Goal: Task Accomplishment & Management: Manage account settings

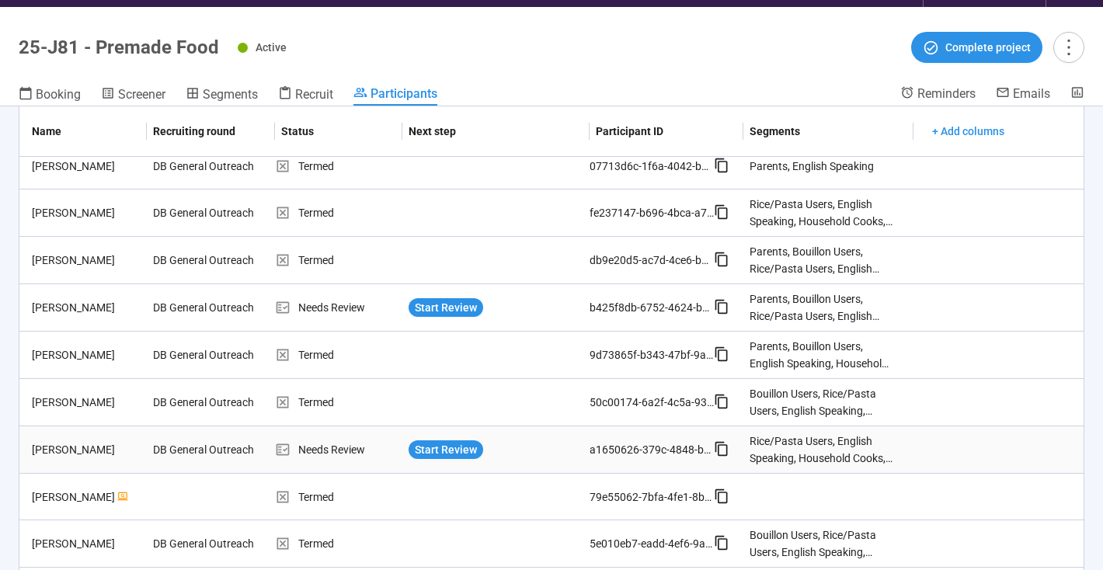
scroll to position [157, 0]
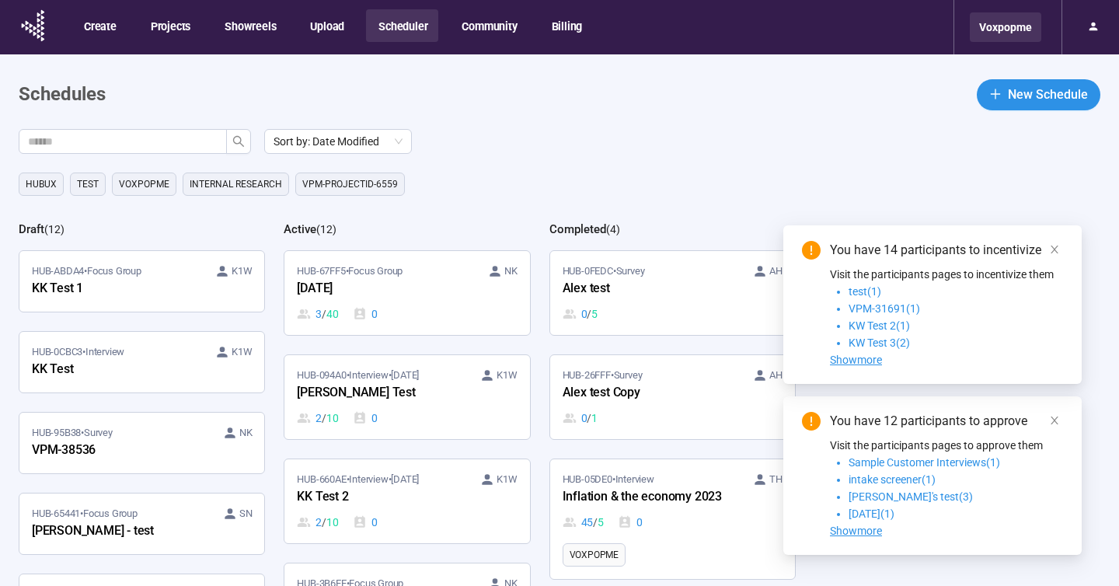
click at [1017, 29] on div "Voxpopme" at bounding box center [1005, 27] width 71 height 30
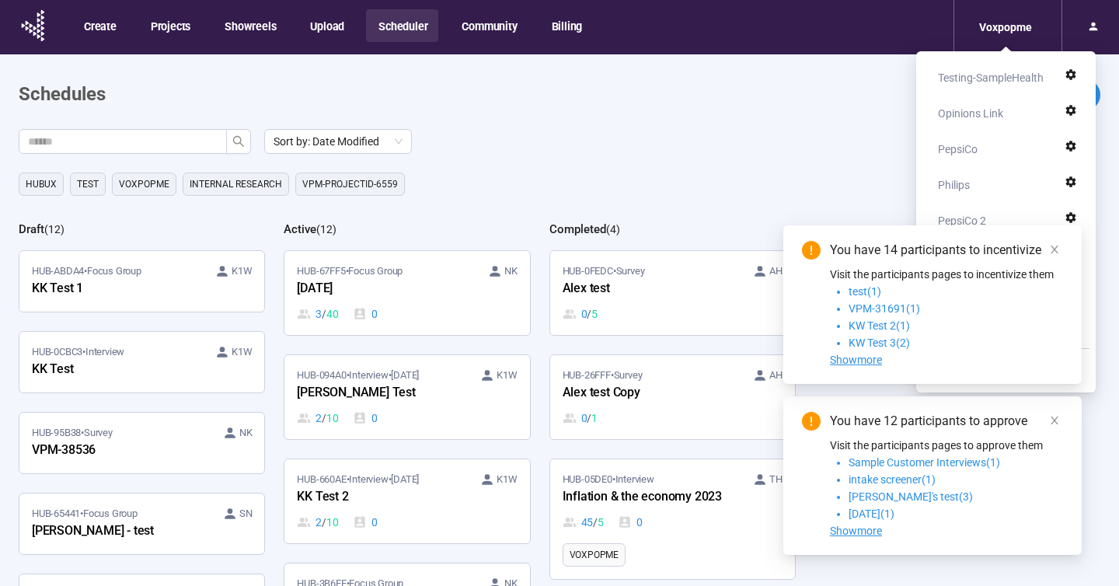
click at [974, 186] on div "Philips" at bounding box center [995, 184] width 115 height 31
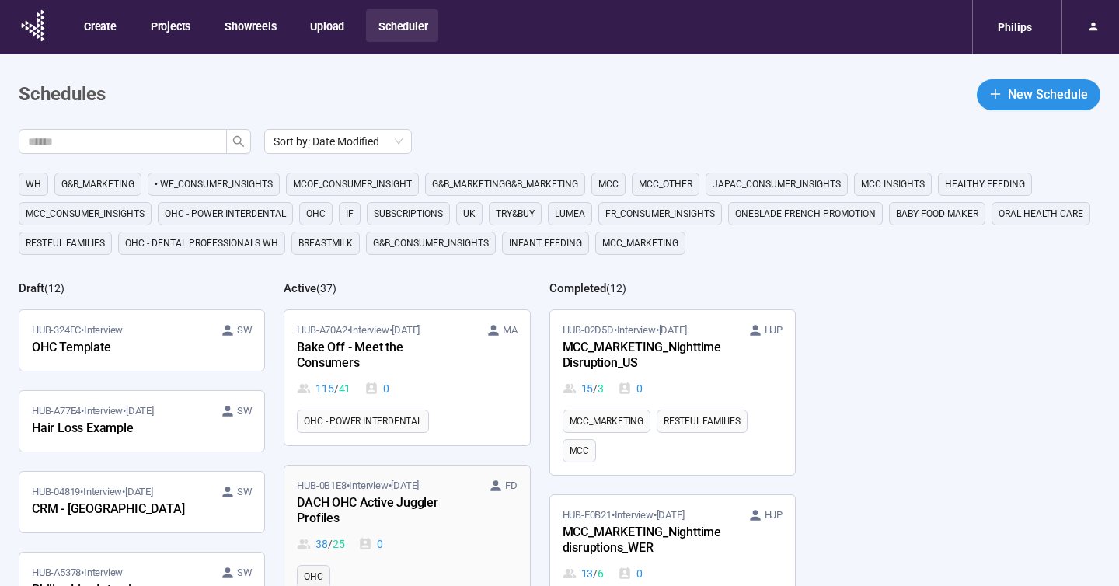
click at [440, 506] on div "DACH OHC Active Juggler Profiles" at bounding box center [382, 511] width 171 height 36
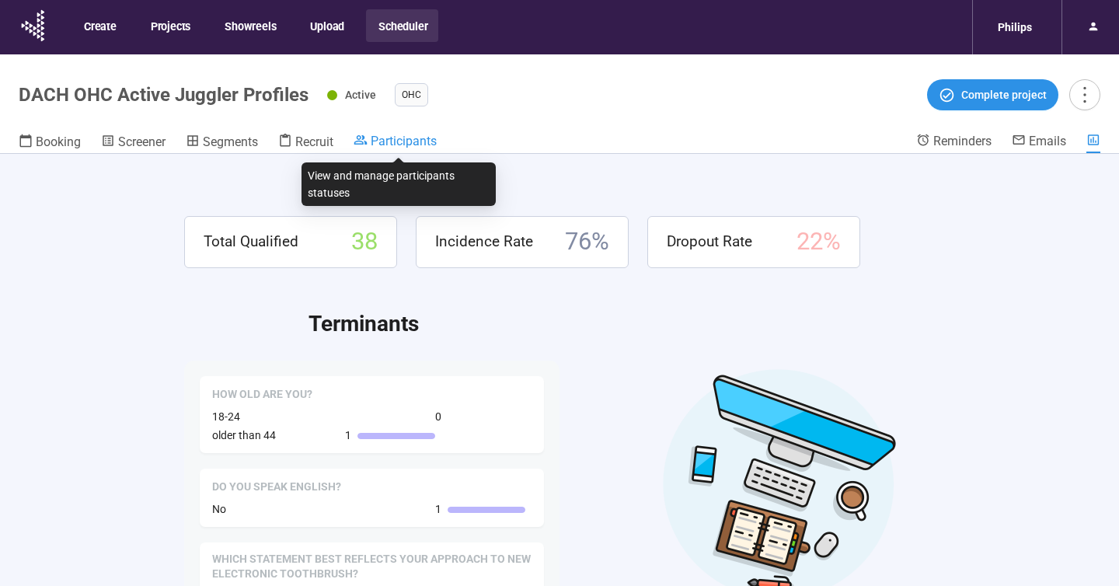
click at [415, 144] on span "Participants" at bounding box center [404, 141] width 66 height 15
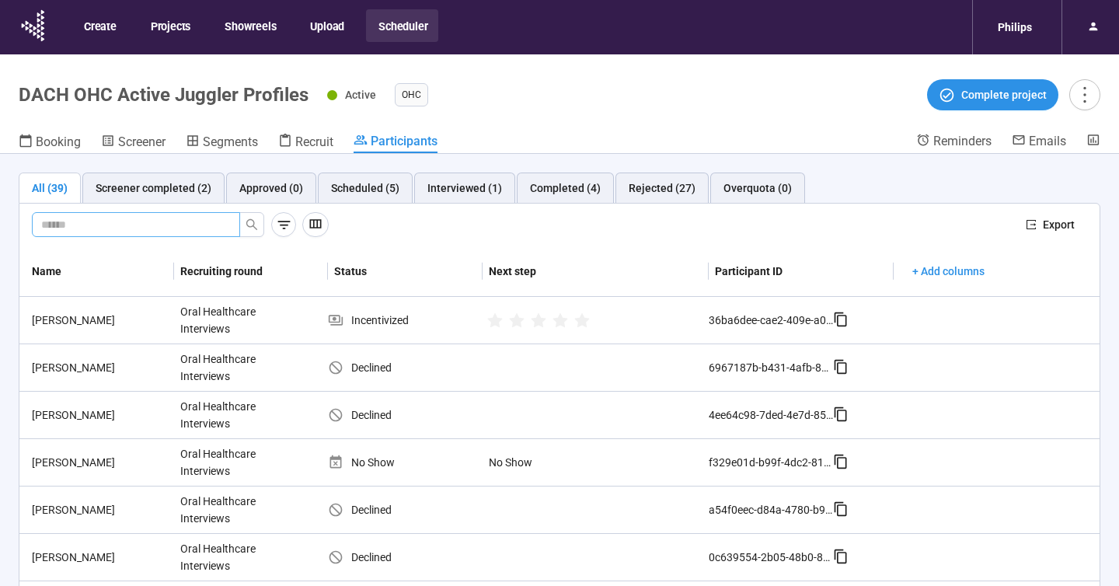
click at [89, 224] on input "text" at bounding box center [129, 224] width 177 height 17
type input "*****"
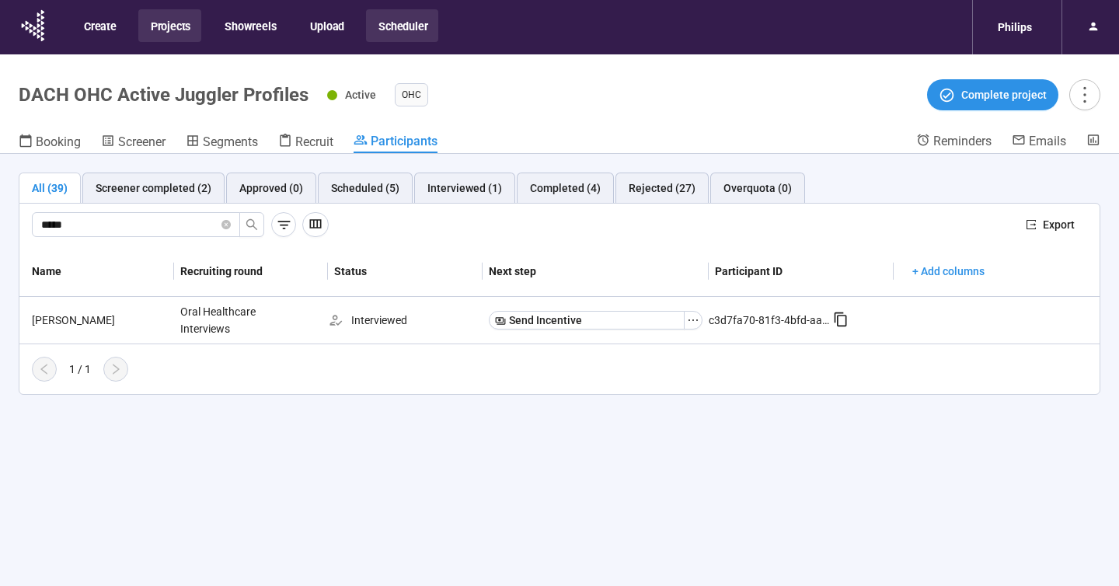
click at [176, 31] on button "Projects" at bounding box center [169, 25] width 63 height 33
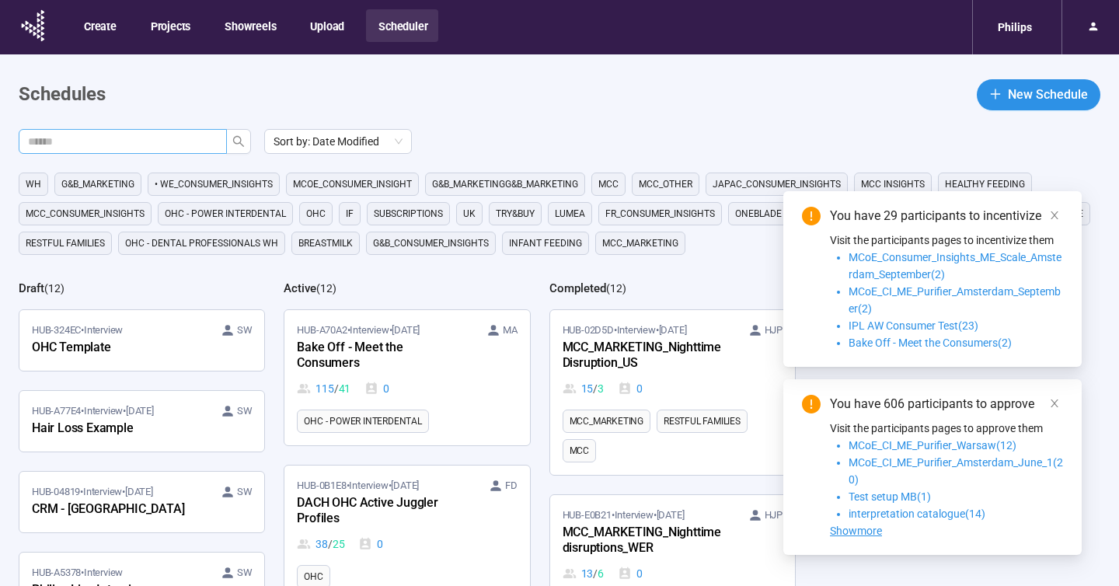
click at [155, 141] on input "text" at bounding box center [116, 141] width 177 height 17
paste input "**********"
type input "**********"
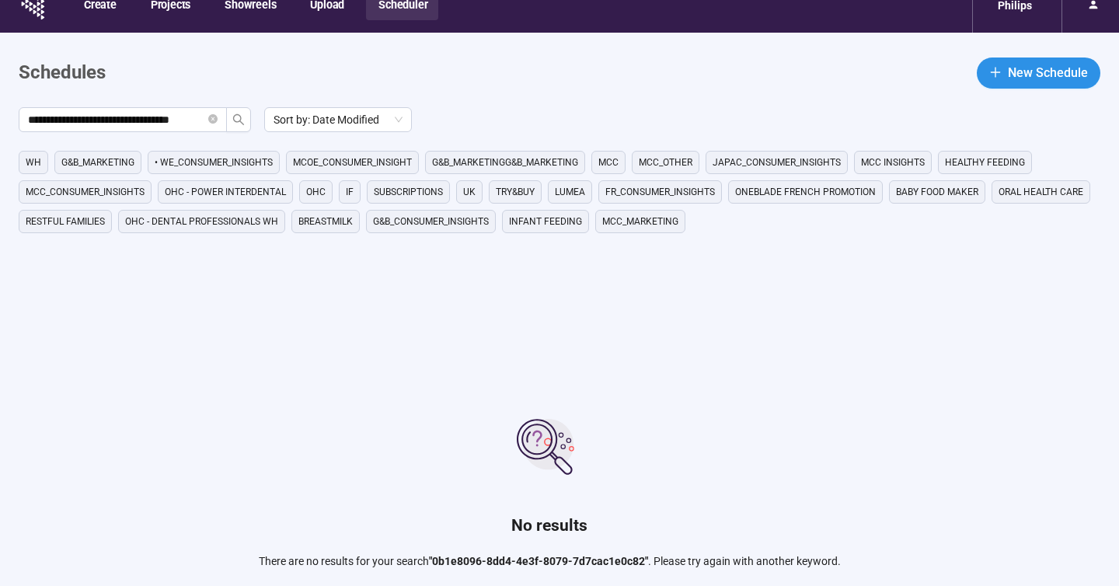
scroll to position [0, 0]
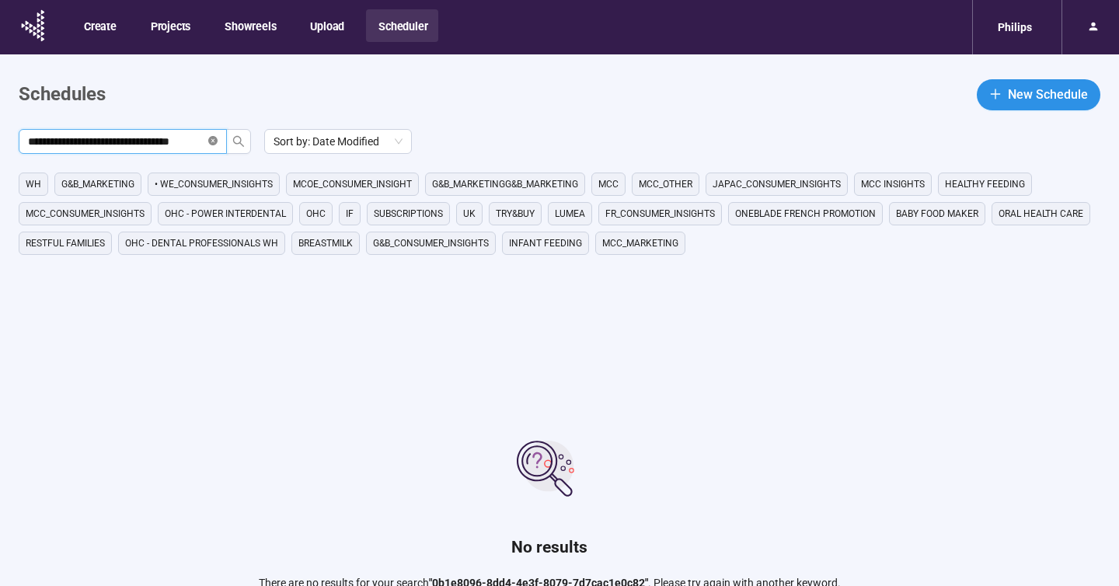
click at [214, 142] on icon "close-circle" at bounding box center [212, 140] width 9 height 9
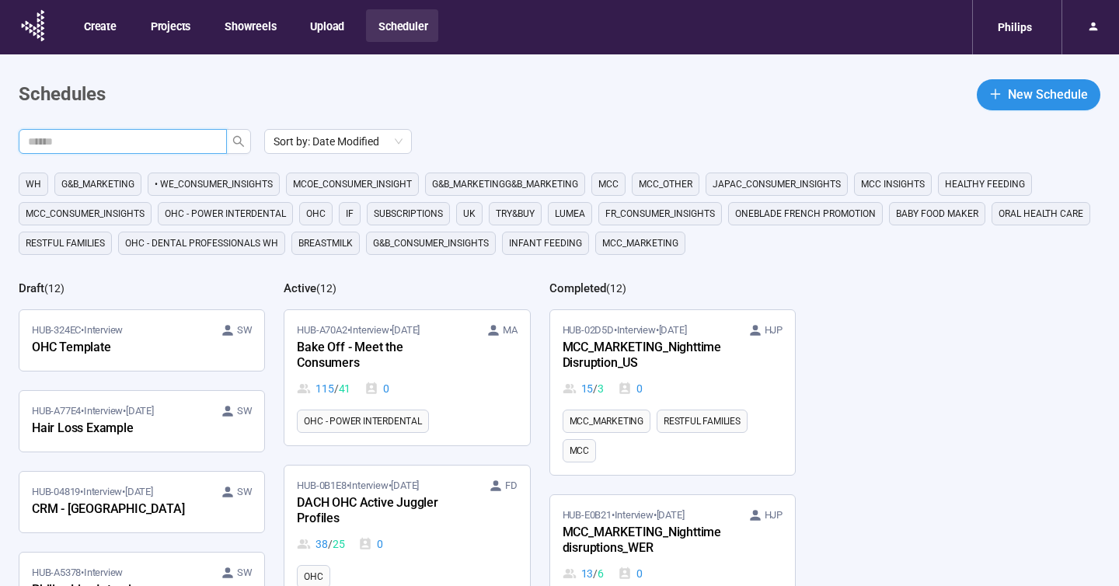
click at [461, 516] on div "HUB-0B1E8 • Interview • [DATE] [PERSON_NAME] OHC Active Juggler Profiles 38 / 2…" at bounding box center [407, 515] width 220 height 75
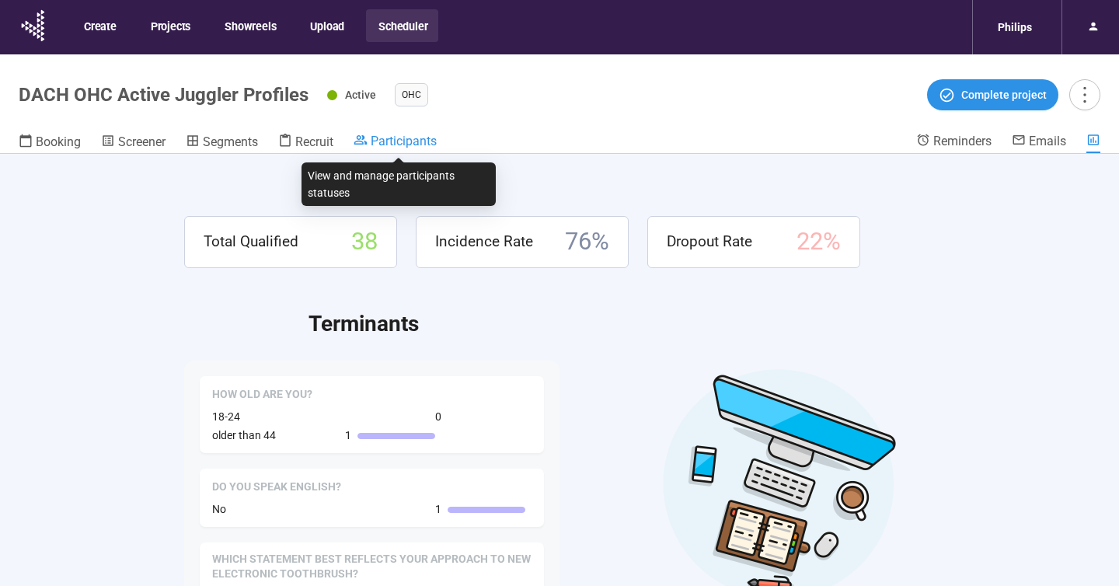
click at [411, 140] on span "Participants" at bounding box center [404, 141] width 66 height 15
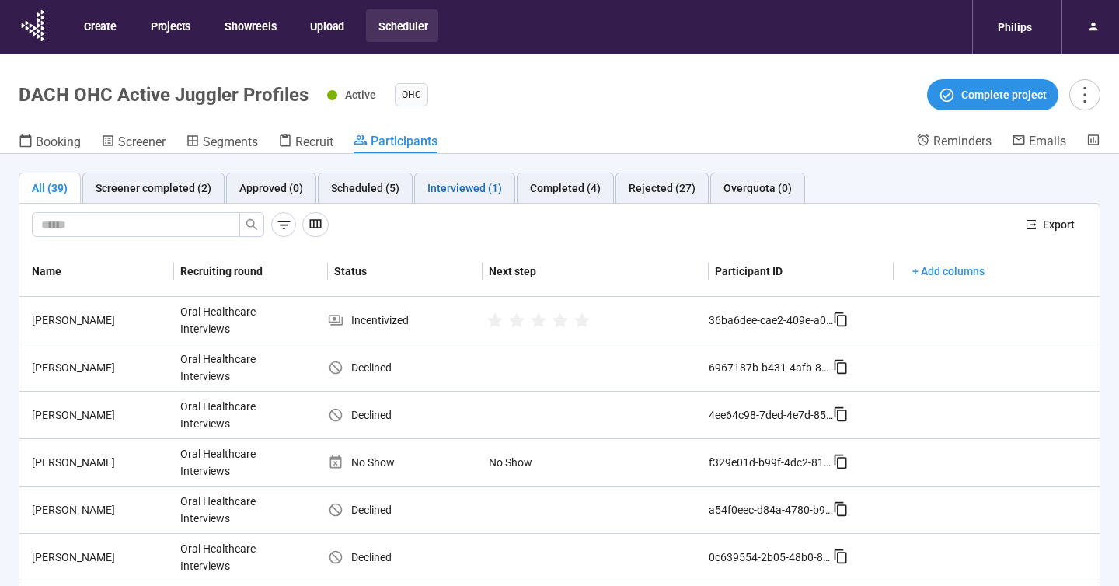
click at [448, 184] on div "Interviewed (1)" at bounding box center [464, 187] width 75 height 17
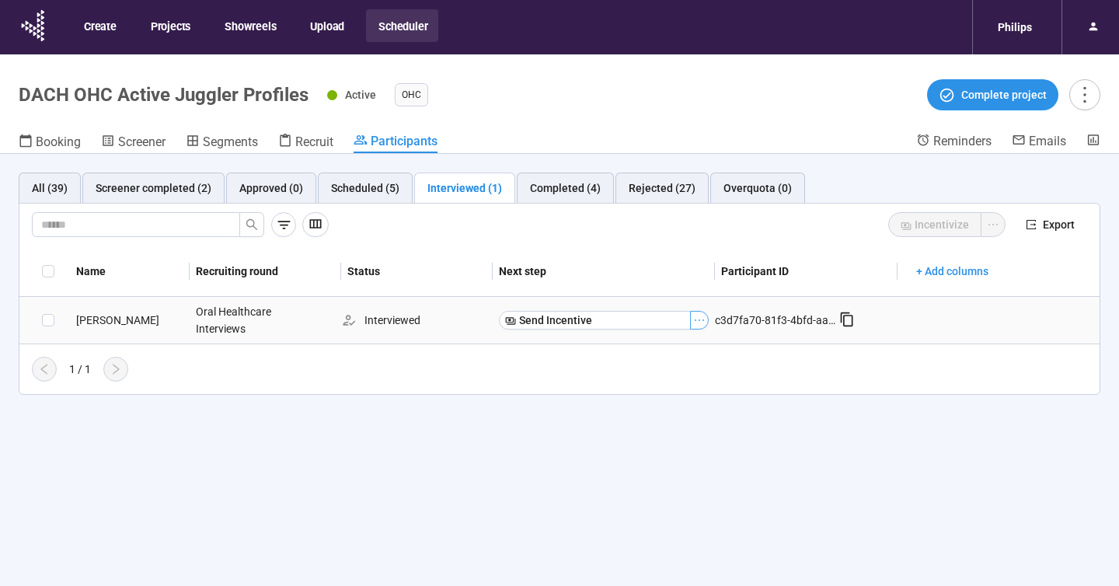
click at [702, 320] on icon "ellipsis" at bounding box center [699, 320] width 12 height 12
click at [863, 371] on div "1 / 1" at bounding box center [552, 369] width 1067 height 25
click at [544, 187] on div "Completed (4)" at bounding box center [565, 187] width 71 height 17
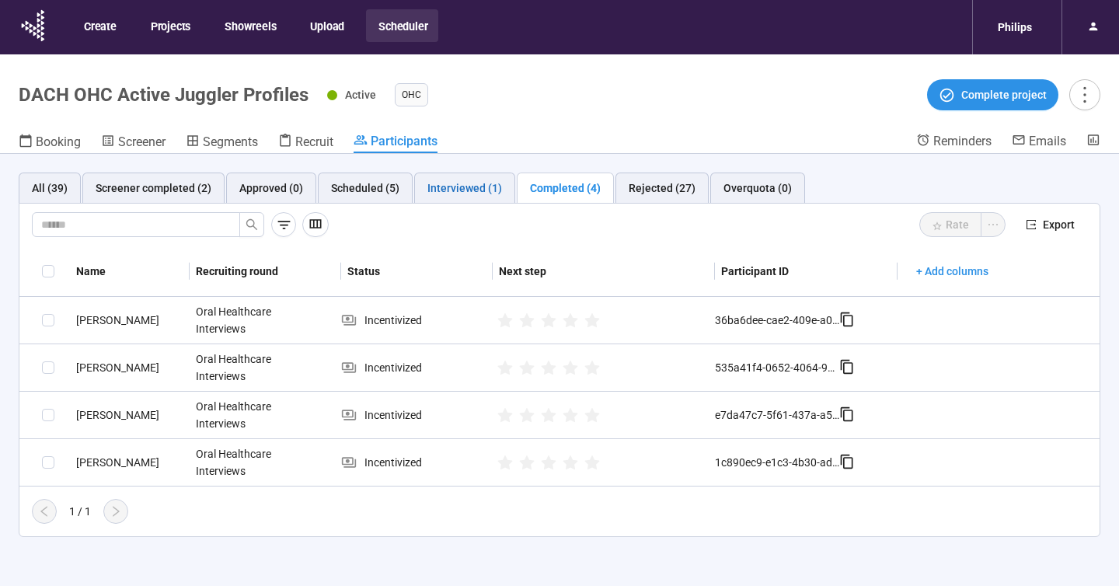
click at [436, 183] on div "Interviewed (1)" at bounding box center [464, 187] width 75 height 17
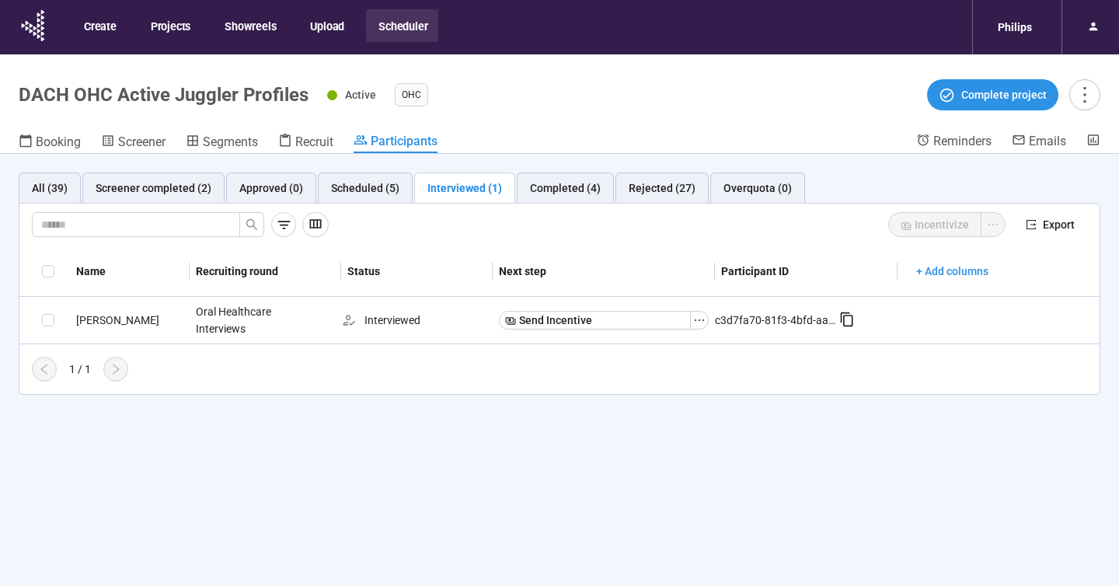
click at [413, 29] on button "Scheduler" at bounding box center [402, 25] width 72 height 33
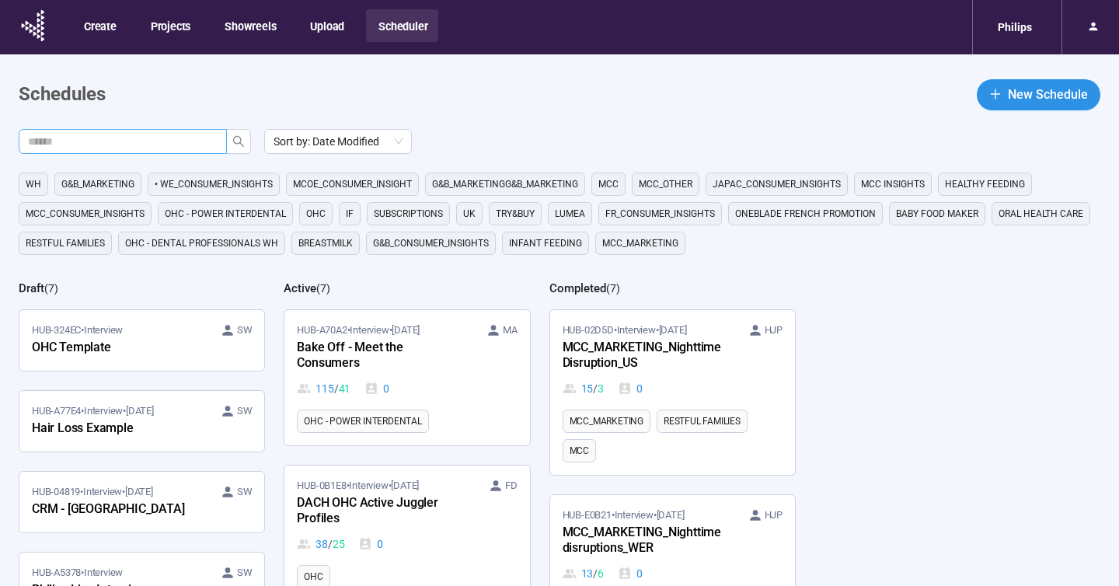
click at [87, 141] on input "text" at bounding box center [116, 141] width 177 height 17
paste input "**********"
type input "**********"
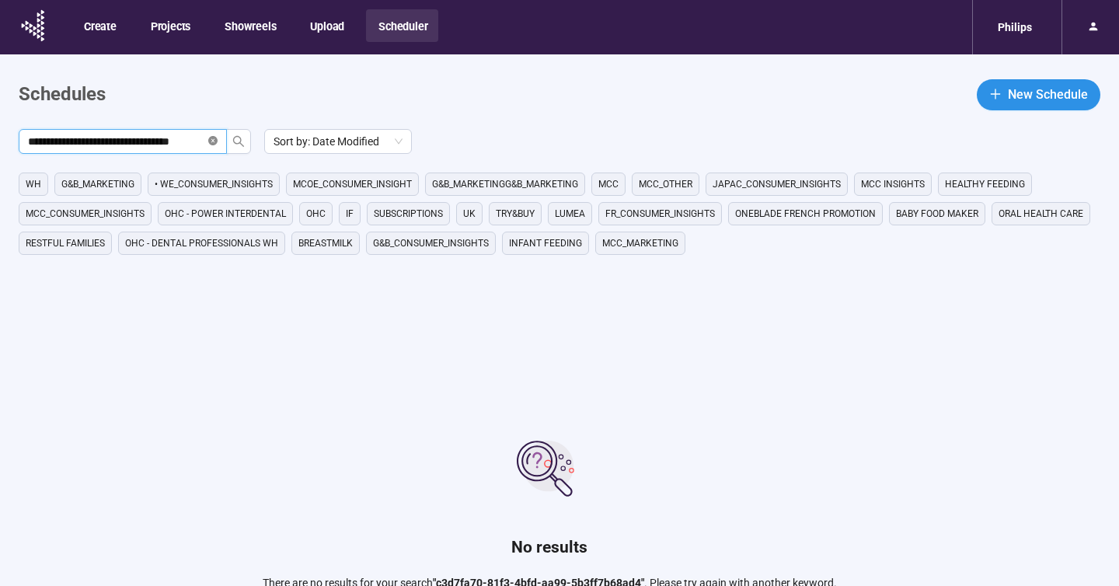
click at [211, 138] on icon "close-circle" at bounding box center [212, 140] width 9 height 9
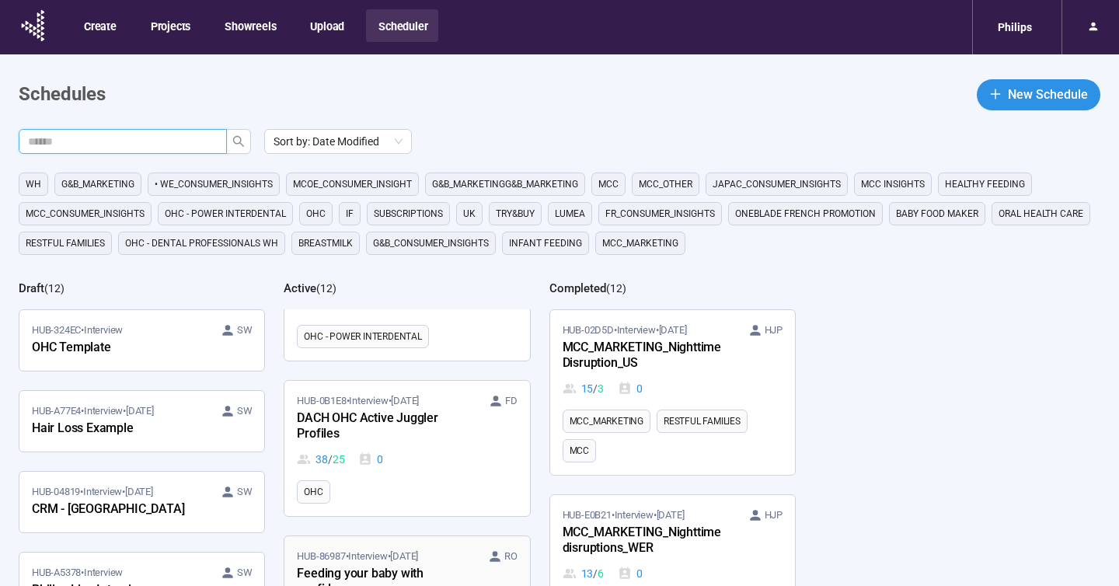
scroll to position [129, 0]
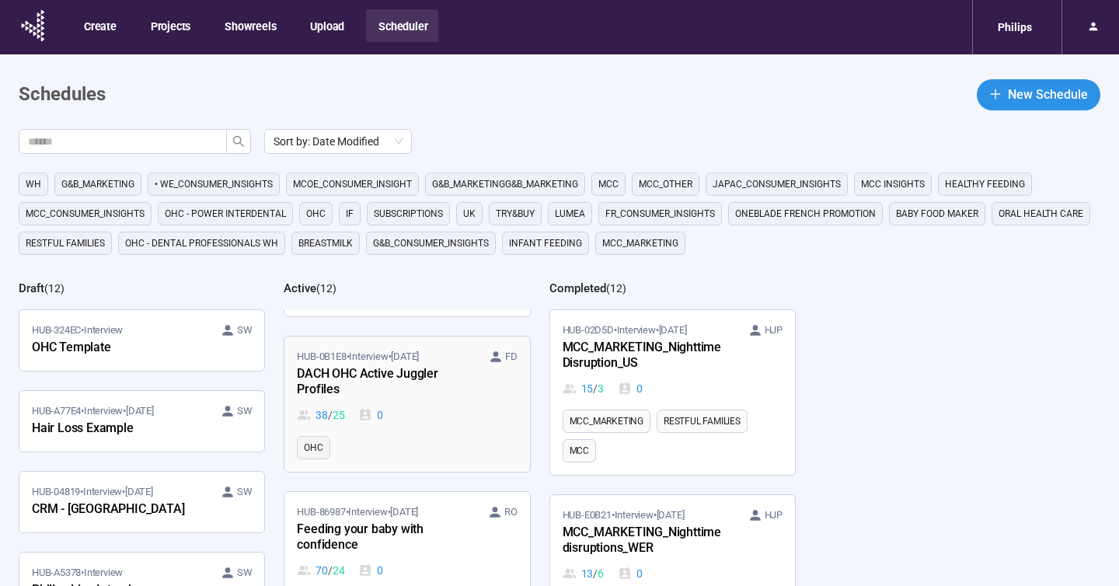
click at [431, 406] on div "38 / 25 0" at bounding box center [407, 414] width 220 height 17
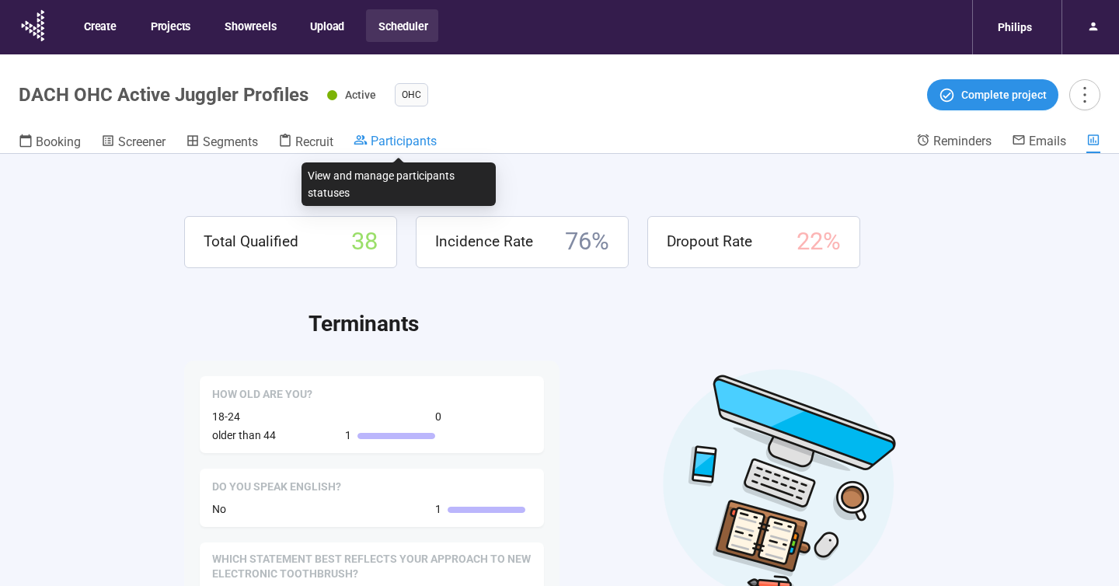
click at [389, 138] on span "Participants" at bounding box center [404, 141] width 66 height 15
